Goal: Transaction & Acquisition: Purchase product/service

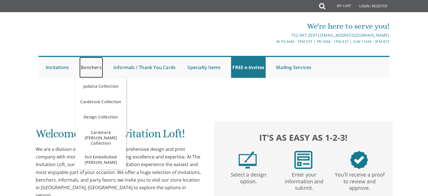
click at [92, 66] on link "Benchers" at bounding box center [91, 67] width 24 height 21
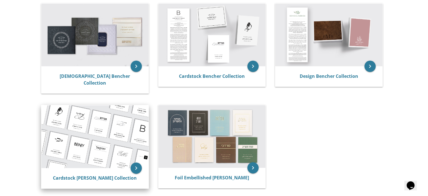
scroll to position [113, 0]
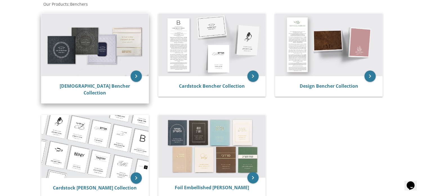
click at [101, 40] on img at bounding box center [94, 45] width 107 height 63
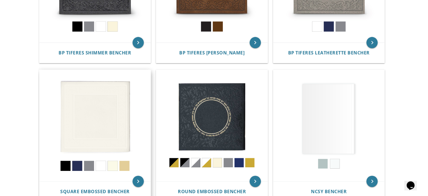
scroll to position [225, 0]
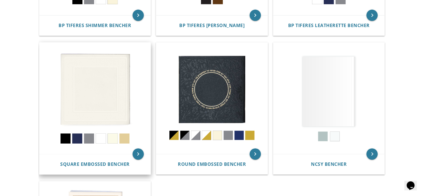
click at [103, 90] on img at bounding box center [95, 99] width 112 height 112
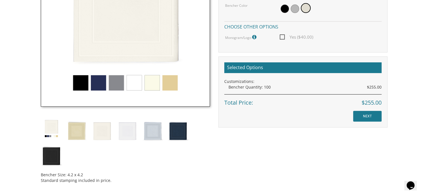
scroll to position [371, 0]
